Goal: Transaction & Acquisition: Purchase product/service

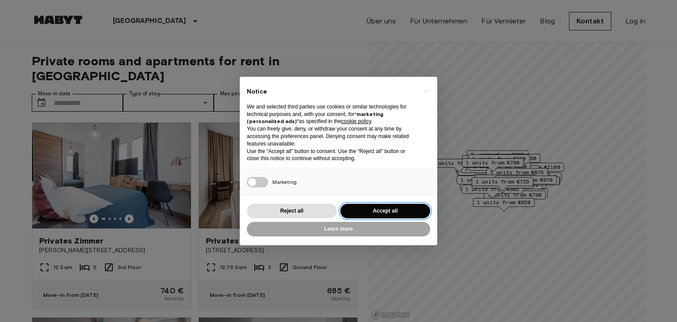
click at [397, 205] on button "Accept all" at bounding box center [385, 211] width 90 height 15
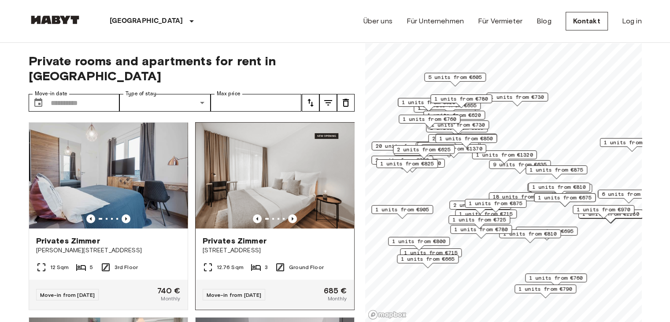
click at [243, 147] on img at bounding box center [275, 176] width 159 height 106
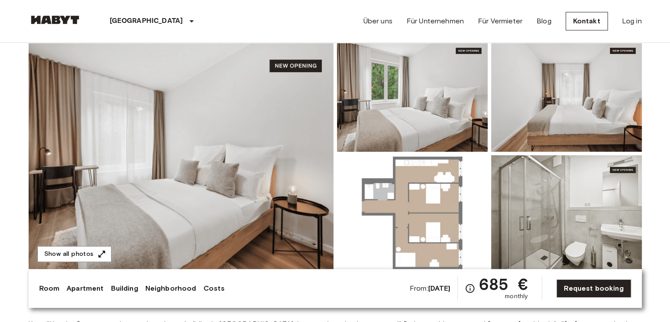
scroll to position [79, 0]
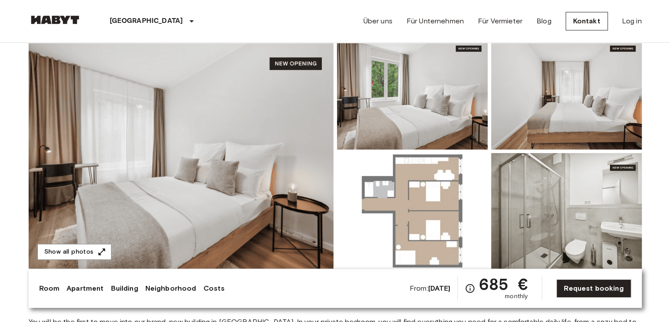
click at [243, 147] on img at bounding box center [181, 151] width 305 height 234
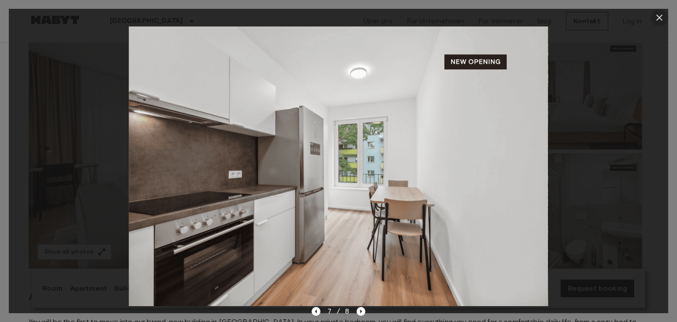
click at [659, 20] on icon "button" at bounding box center [659, 17] width 11 height 11
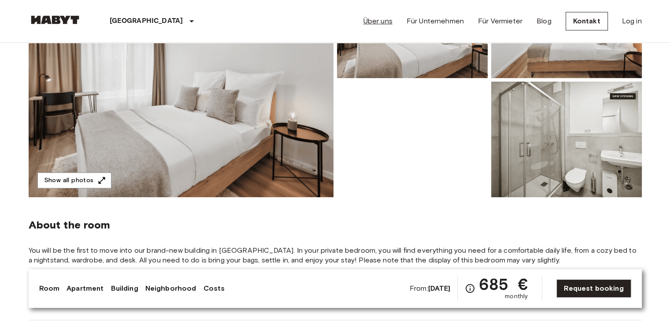
scroll to position [135, 0]
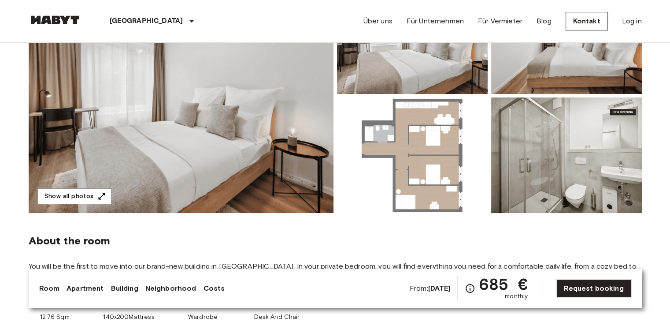
click at [601, 130] on img at bounding box center [566, 154] width 151 height 115
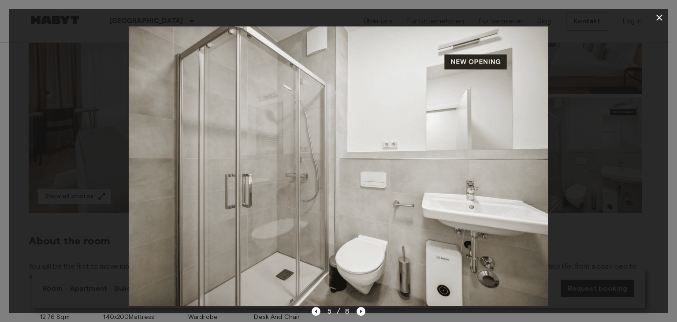
click at [660, 13] on icon "button" at bounding box center [659, 17] width 11 height 11
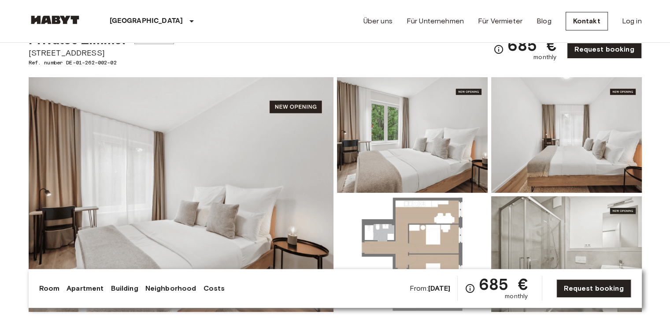
scroll to position [19, 0]
